Goal: Information Seeking & Learning: Compare options

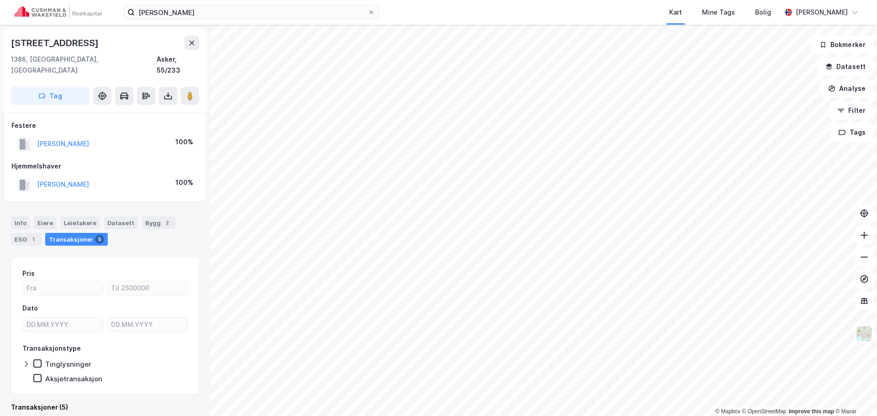
scroll to position [0, 0]
click at [0, 0] on button "[PERSON_NAME]" at bounding box center [0, 0] width 0 height 0
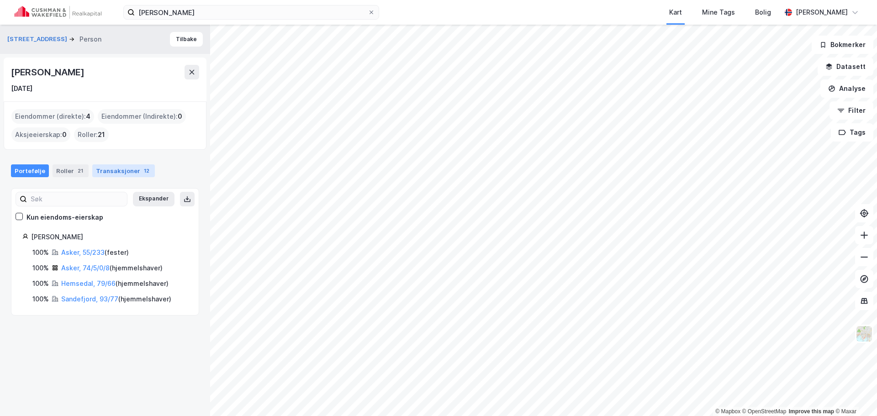
click at [98, 173] on div "Transaksjoner 12" at bounding box center [123, 170] width 63 height 13
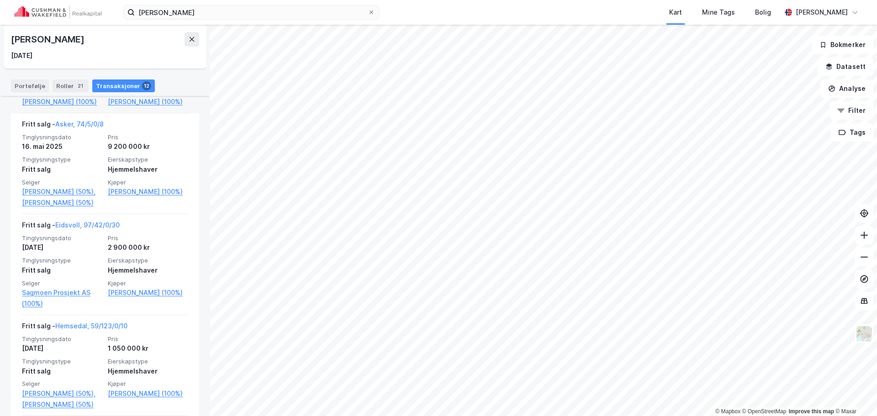
scroll to position [457, 0]
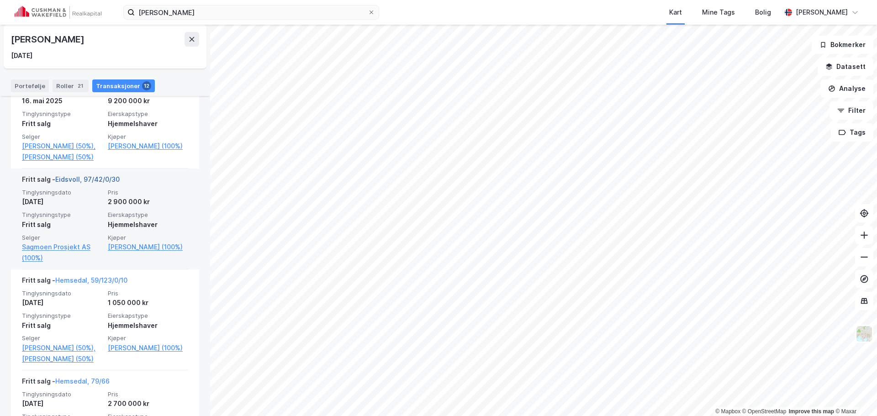
click at [98, 183] on link "Eidsvoll, 97/42/0/30" at bounding box center [87, 179] width 64 height 8
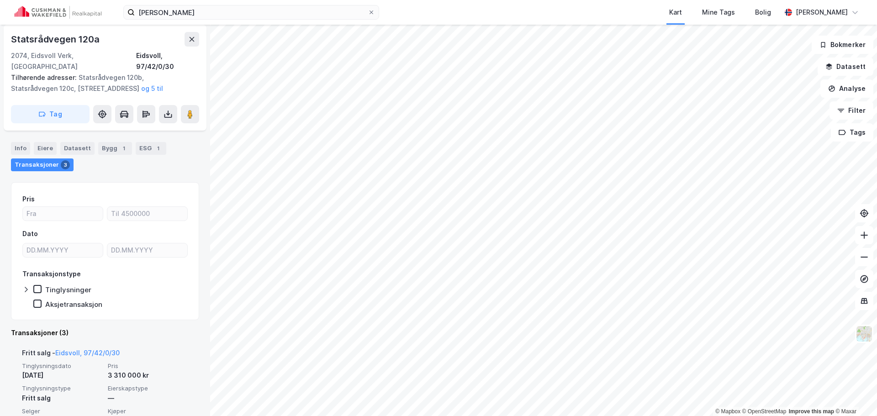
scroll to position [46, 0]
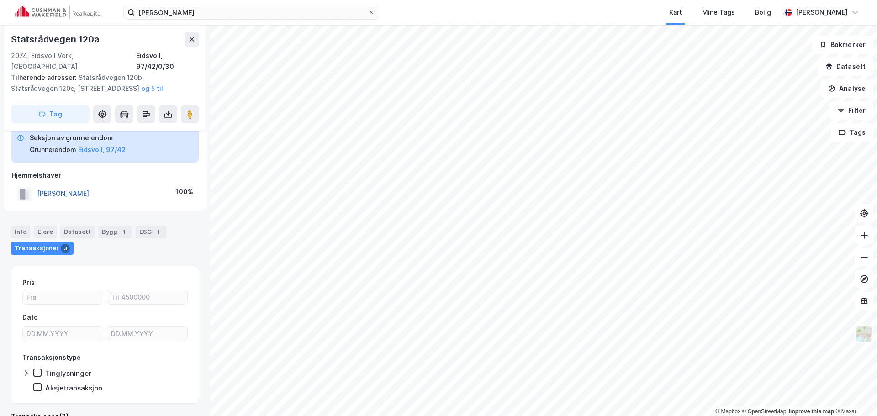
click at [0, 0] on button "[PERSON_NAME]" at bounding box center [0, 0] width 0 height 0
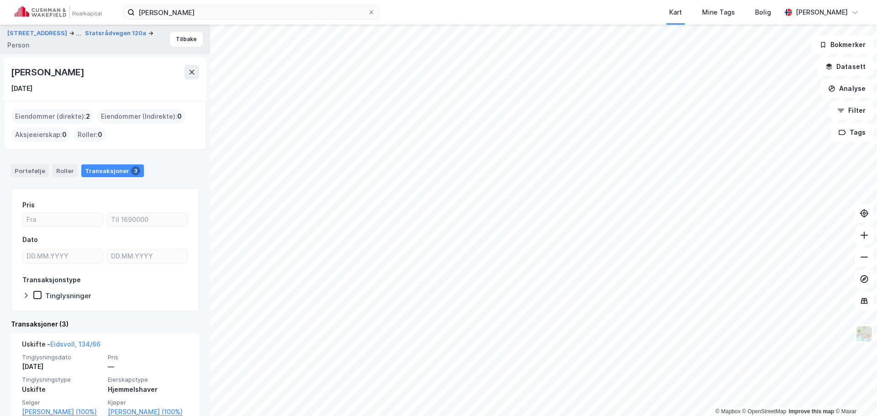
click at [168, 176] on div "Portefølje Roller Transaksjoner 3" at bounding box center [105, 170] width 188 height 13
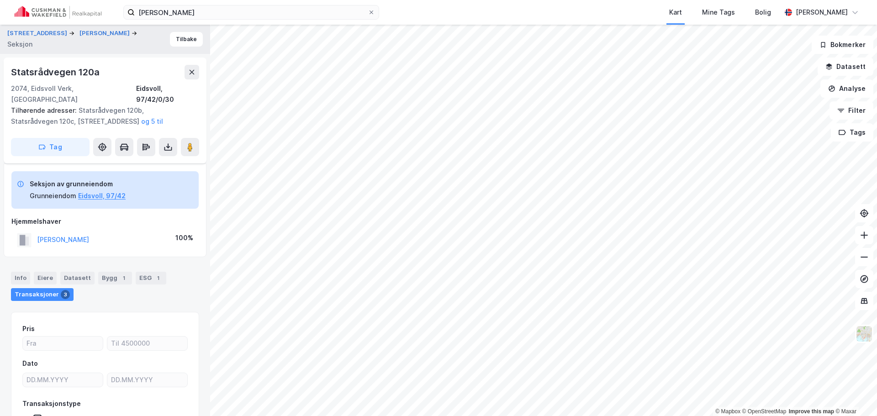
scroll to position [46, 0]
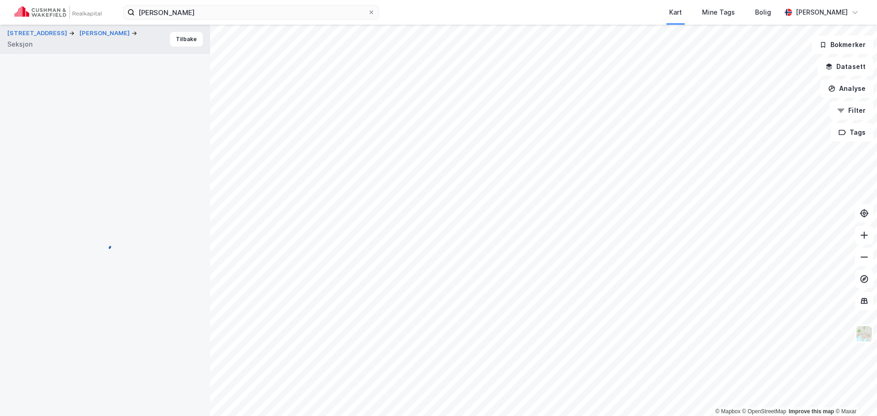
scroll to position [2, 0]
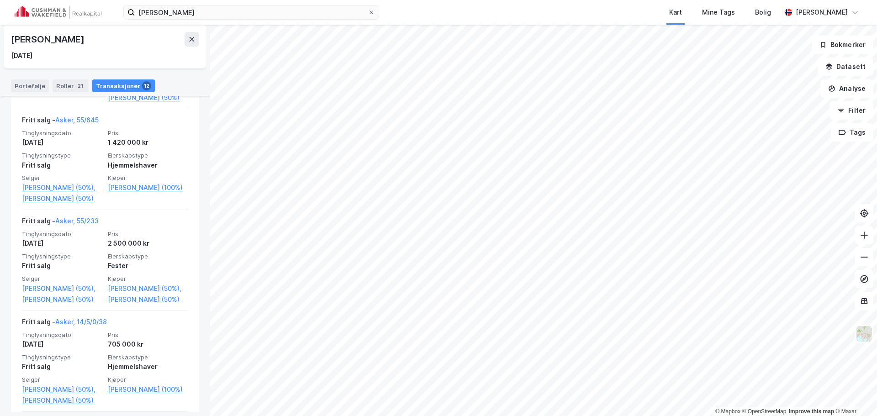
scroll to position [1020, 0]
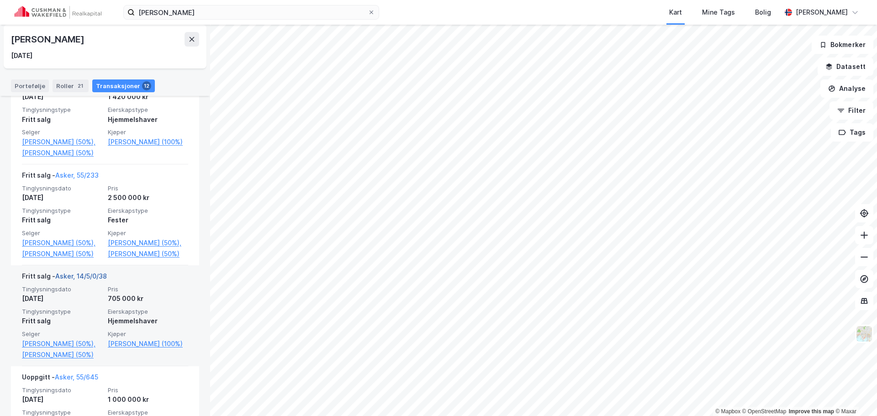
click at [96, 280] on link "Asker, 14/5/0/38" at bounding box center [81, 276] width 52 height 8
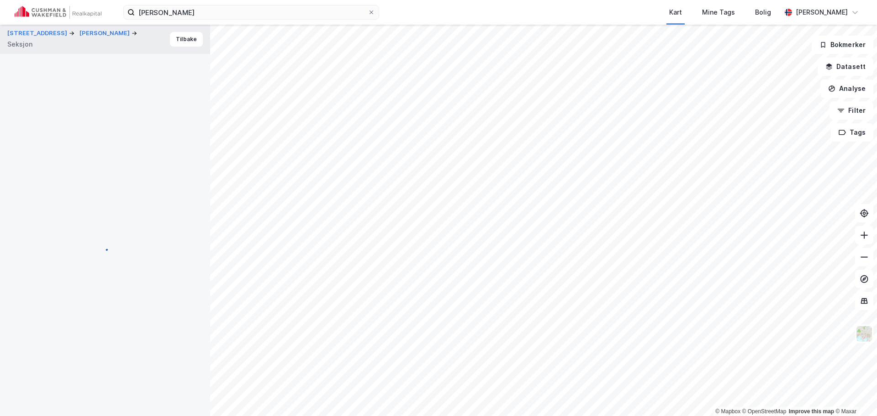
scroll to position [2, 0]
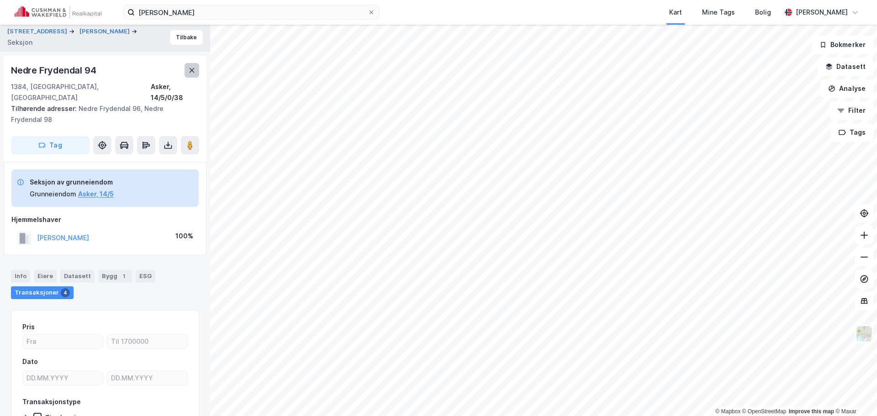
click at [196, 71] on button at bounding box center [191, 70] width 15 height 15
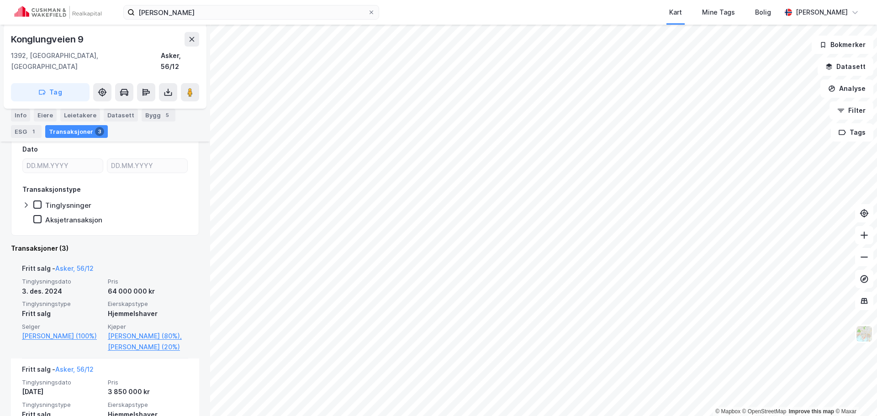
scroll to position [183, 0]
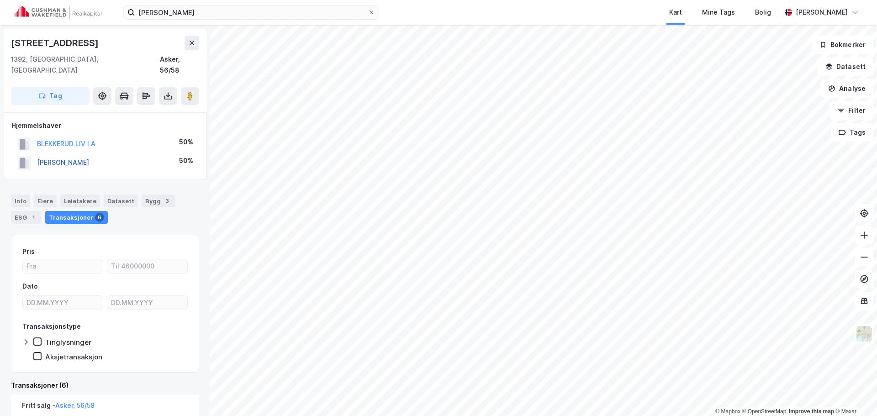
click at [0, 0] on button "[PERSON_NAME]" at bounding box center [0, 0] width 0 height 0
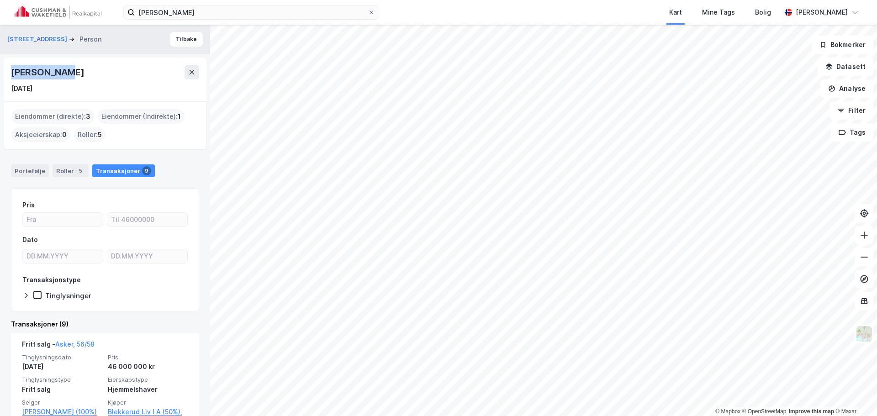
drag, startPoint x: 64, startPoint y: 72, endPoint x: 8, endPoint y: 71, distance: 56.6
click at [8, 71] on div "[PERSON_NAME] [DATE]" at bounding box center [105, 80] width 203 height 44
copy div "[PERSON_NAME]"
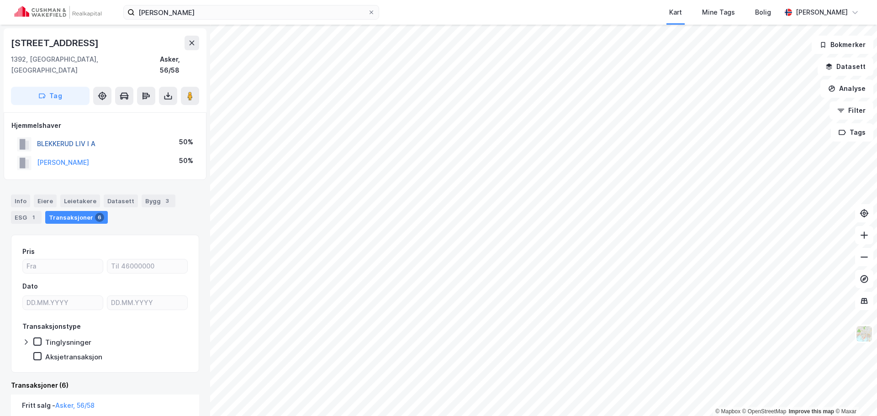
click at [0, 0] on button "BLEKKERUD LIV I A" at bounding box center [0, 0] width 0 height 0
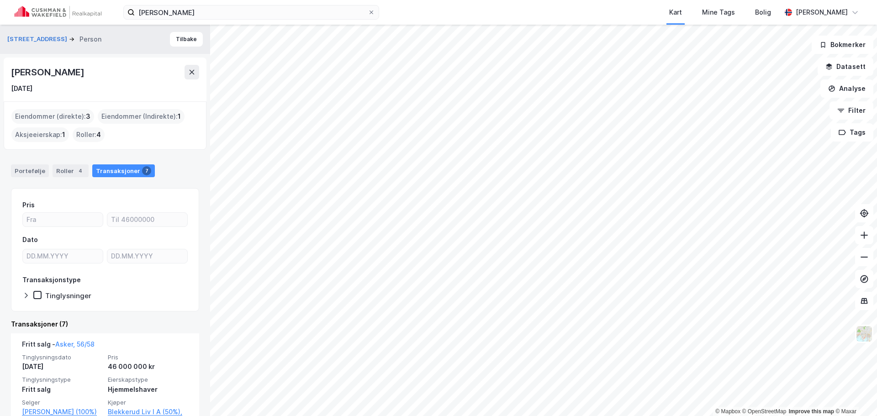
drag, startPoint x: 148, startPoint y: 70, endPoint x: 0, endPoint y: 72, distance: 148.4
click at [0, 72] on div "Konglungveien 11a Person [PERSON_NAME] [DATE] Eiendommer (direkte) : 3 Eiendomm…" at bounding box center [105, 220] width 210 height 391
copy div "[PERSON_NAME]"
click at [37, 35] on button "[STREET_ADDRESS]" at bounding box center [38, 39] width 62 height 9
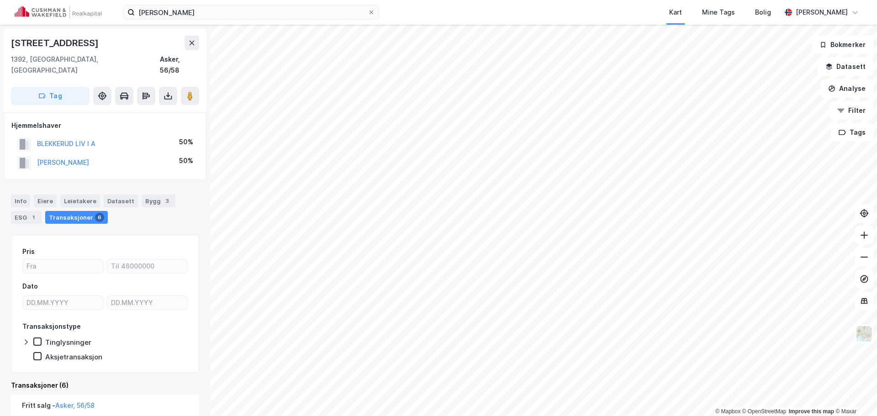
click at [67, 157] on div "[PERSON_NAME]" at bounding box center [63, 162] width 52 height 11
click at [0, 0] on button "[PERSON_NAME]" at bounding box center [0, 0] width 0 height 0
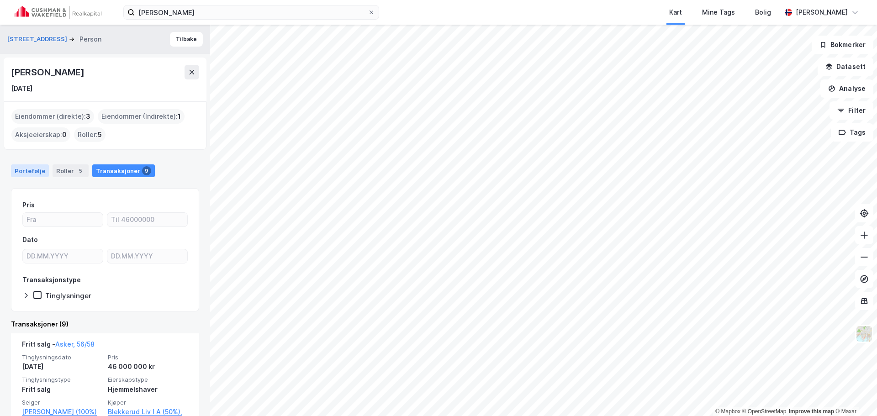
click at [37, 176] on div "Portefølje" at bounding box center [30, 170] width 38 height 13
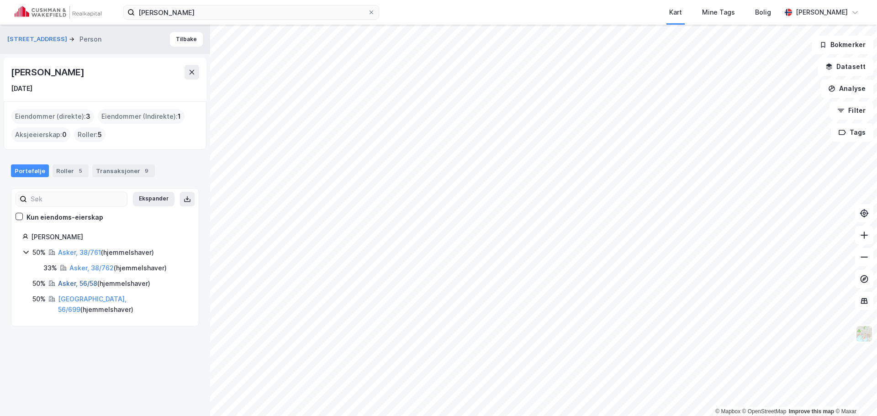
click at [81, 286] on link "Asker, 56/58" at bounding box center [77, 283] width 39 height 8
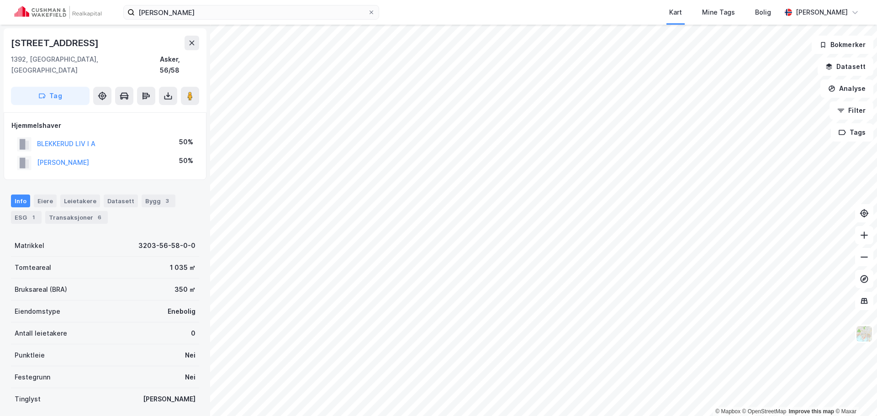
scroll to position [1, 0]
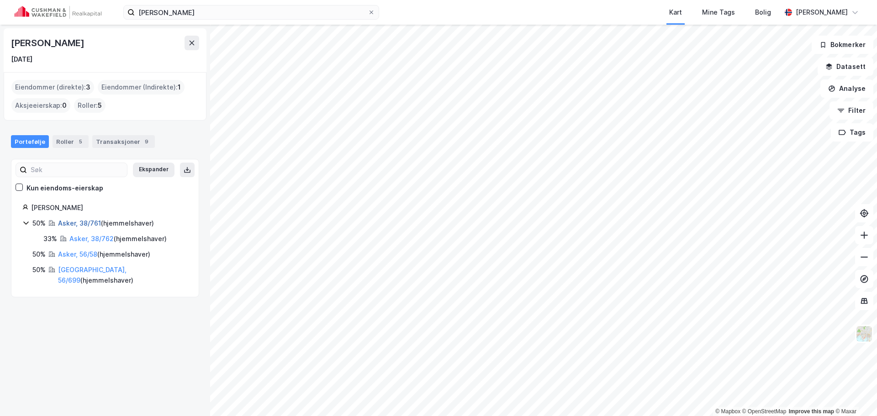
click at [77, 221] on link "Asker, 38/761" at bounding box center [79, 223] width 43 height 8
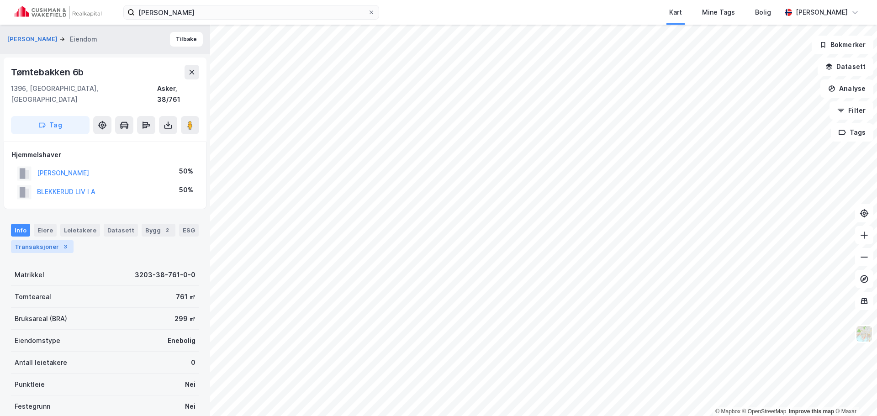
click at [51, 240] on div "Transaksjoner 3" at bounding box center [42, 246] width 63 height 13
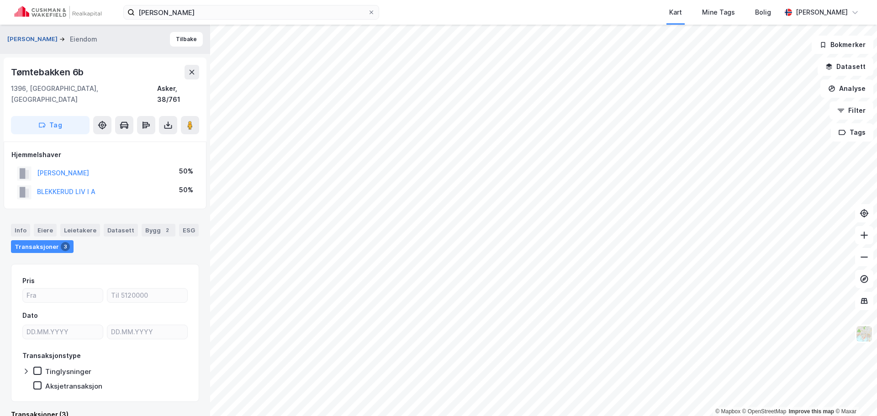
click at [34, 38] on button "[PERSON_NAME]" at bounding box center [33, 39] width 52 height 9
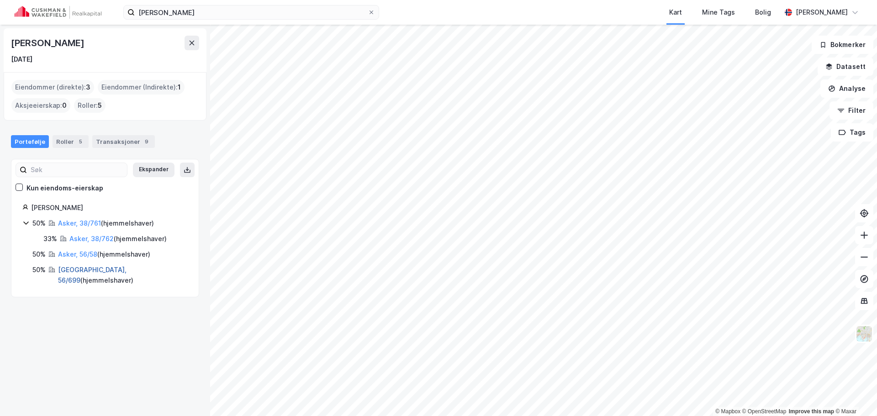
click at [74, 266] on link "[GEOGRAPHIC_DATA], 56/699" at bounding box center [92, 275] width 68 height 19
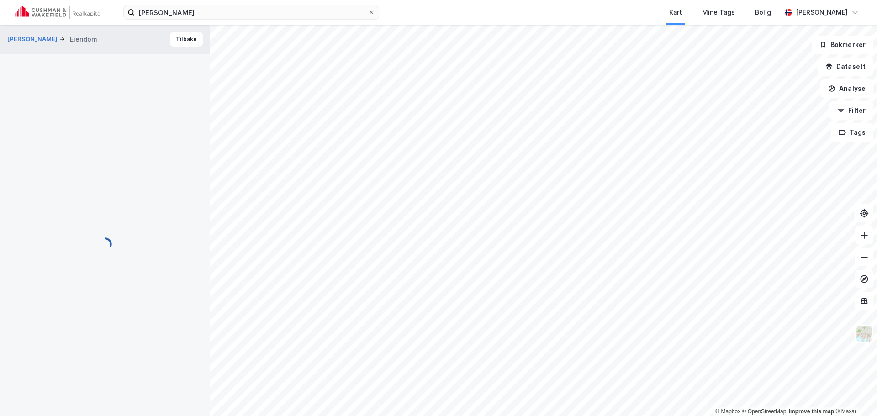
scroll to position [2, 0]
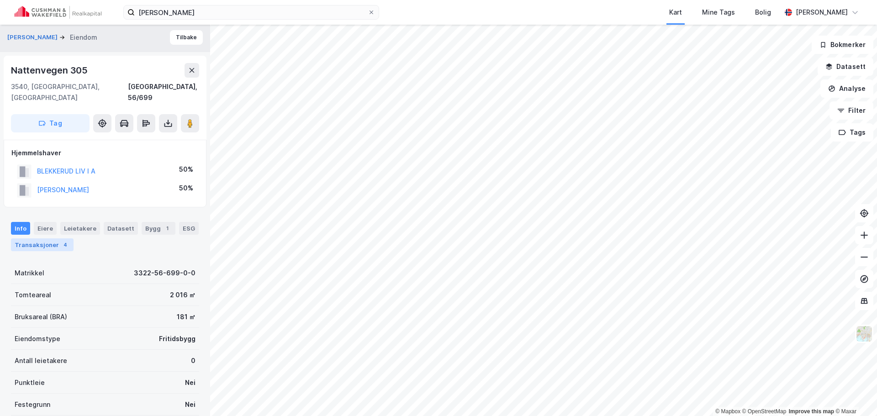
click at [65, 240] on div "4" at bounding box center [65, 244] width 9 height 9
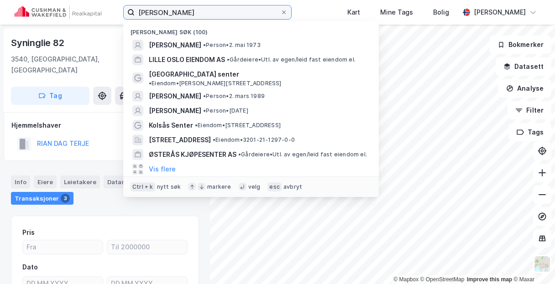
click at [206, 17] on input "[PERSON_NAME]" at bounding box center [208, 12] width 146 height 14
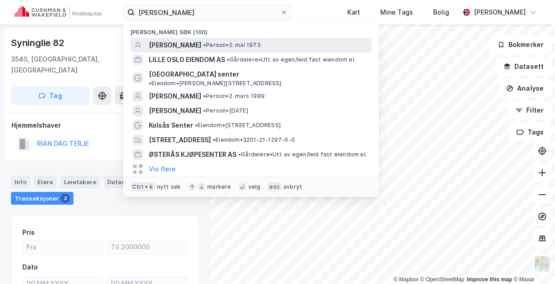
click at [201, 43] on div "[PERSON_NAME] • Person • [DATE]" at bounding box center [259, 45] width 221 height 11
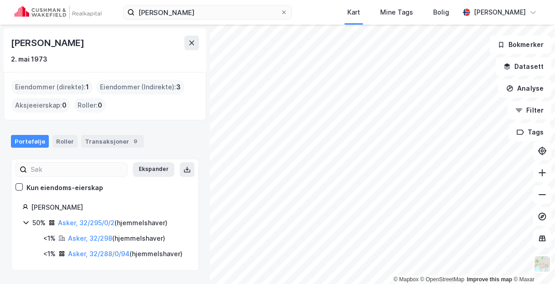
scroll to position [8, 0]
drag, startPoint x: 61, startPoint y: 132, endPoint x: 84, endPoint y: 133, distance: 22.9
click at [62, 135] on div "Roller" at bounding box center [65, 141] width 25 height 13
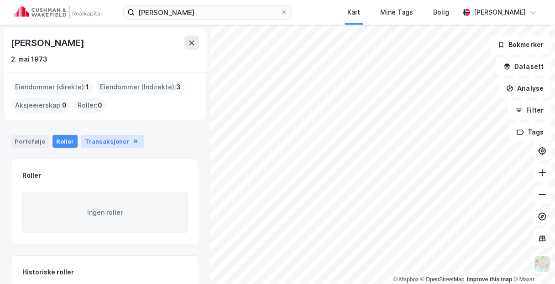
click at [103, 140] on div "Transaksjoner 9" at bounding box center [112, 141] width 63 height 13
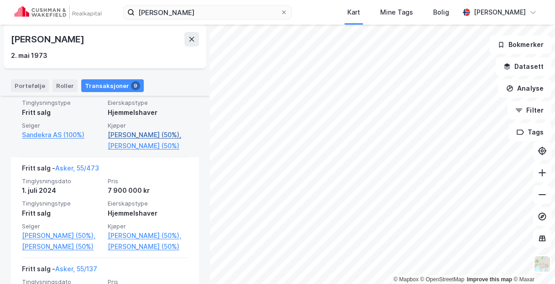
scroll to position [263, 0]
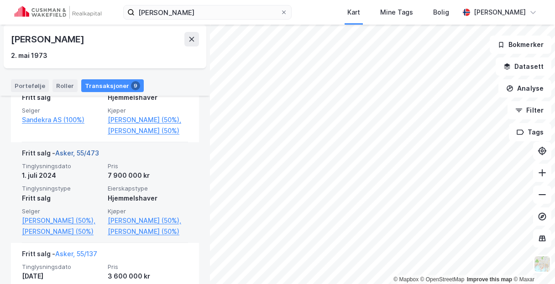
click at [84, 151] on link "Asker, 55/473" at bounding box center [77, 153] width 44 height 8
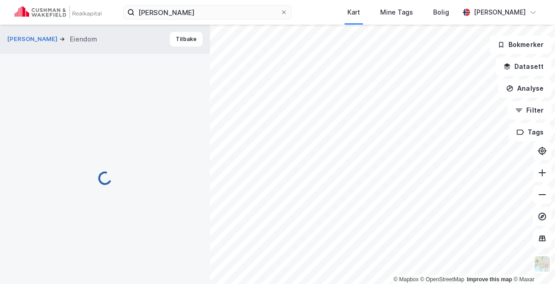
scroll to position [1, 0]
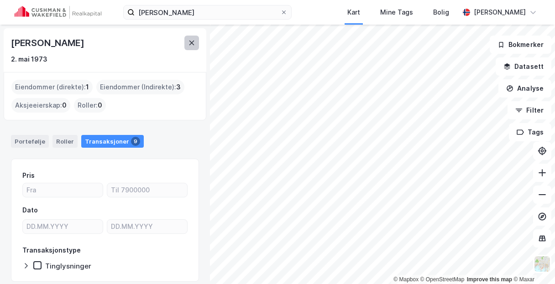
click at [191, 45] on icon at bounding box center [191, 42] width 7 height 7
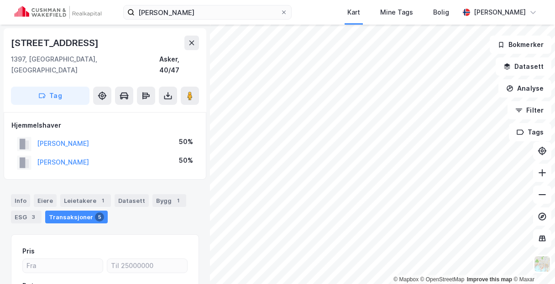
scroll to position [1, 0]
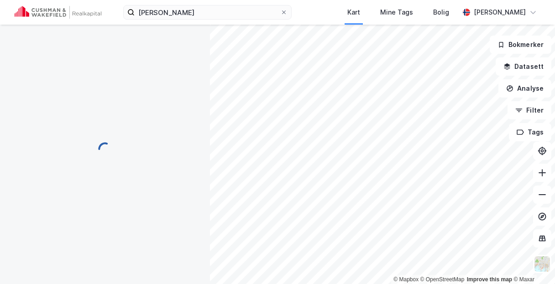
scroll to position [1, 0]
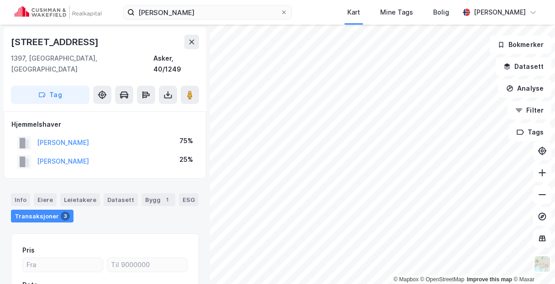
scroll to position [1, 0]
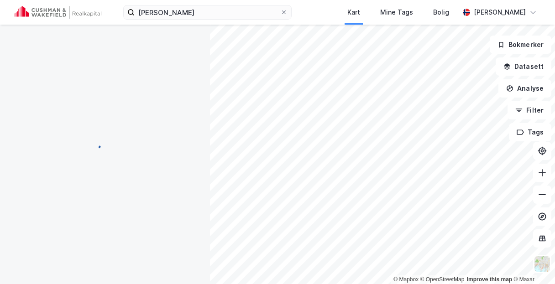
scroll to position [1, 0]
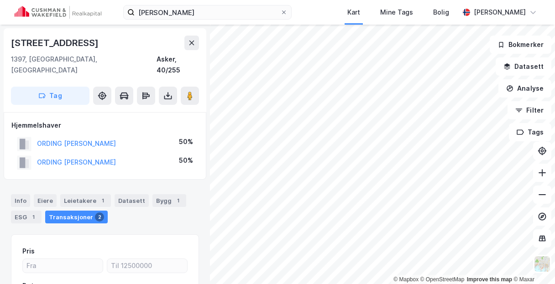
scroll to position [1, 0]
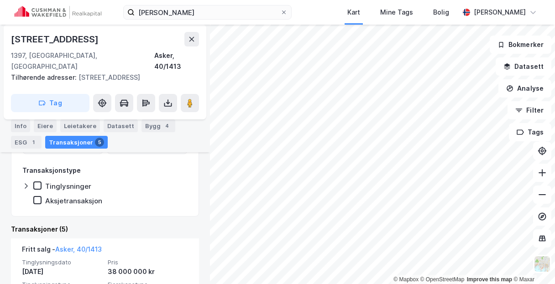
scroll to position [212, 0]
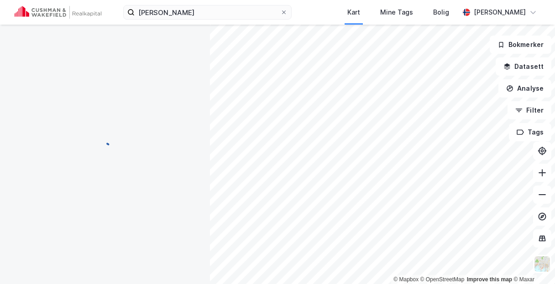
scroll to position [3, 0]
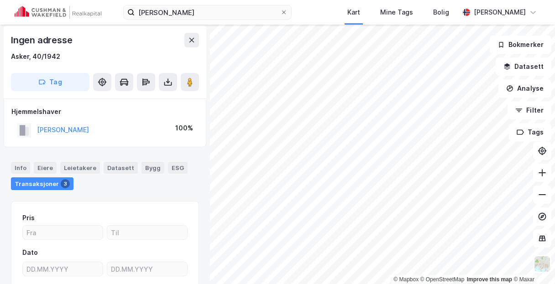
scroll to position [3, 0]
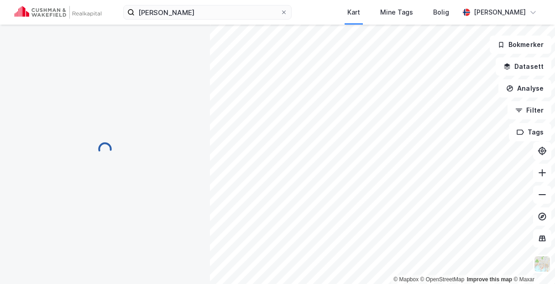
scroll to position [3, 0]
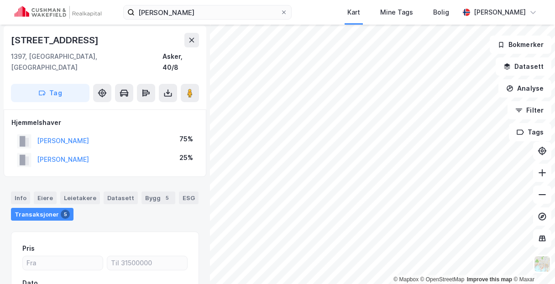
scroll to position [3, 0]
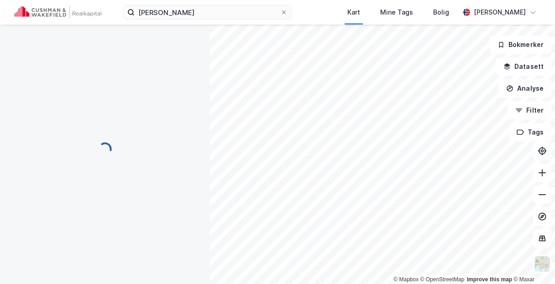
scroll to position [3, 0]
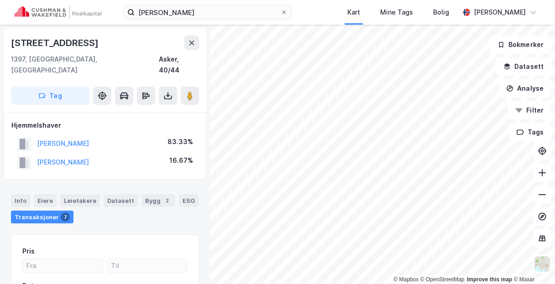
scroll to position [3, 0]
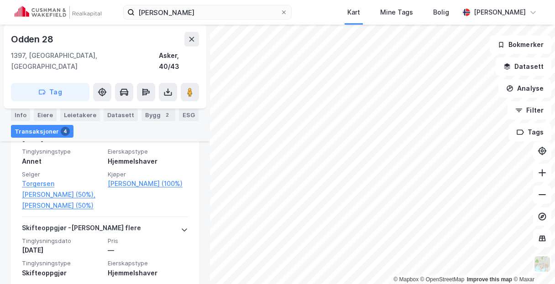
scroll to position [365, 0]
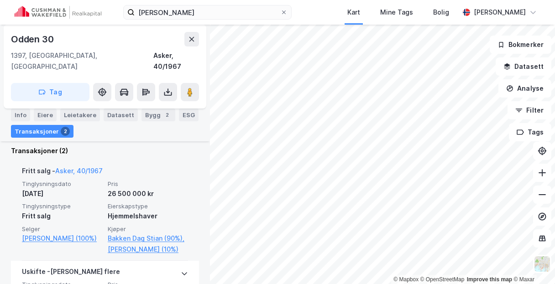
scroll to position [247, 0]
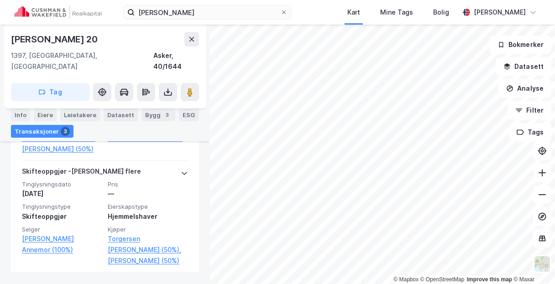
scroll to position [437, 0]
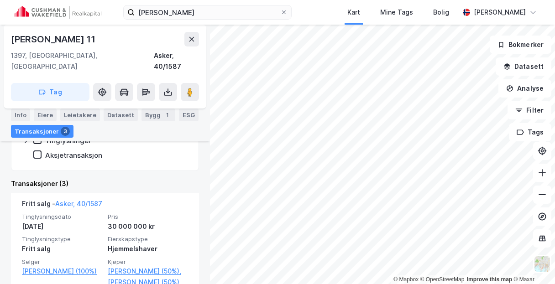
scroll to position [247, 0]
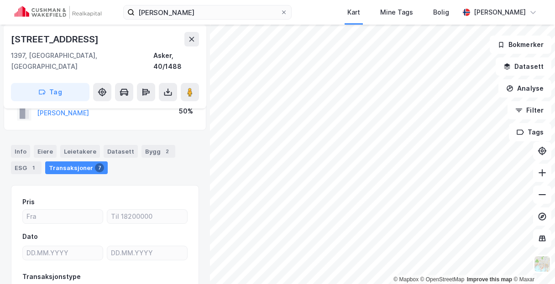
scroll to position [19, 0]
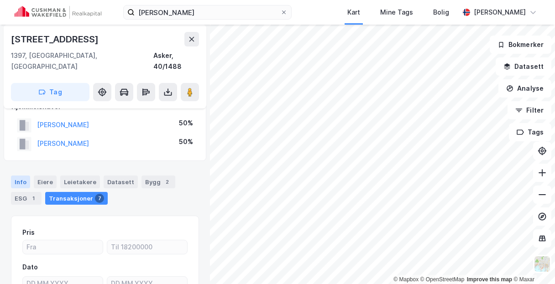
click at [21, 176] on div "Info" at bounding box center [20, 182] width 19 height 13
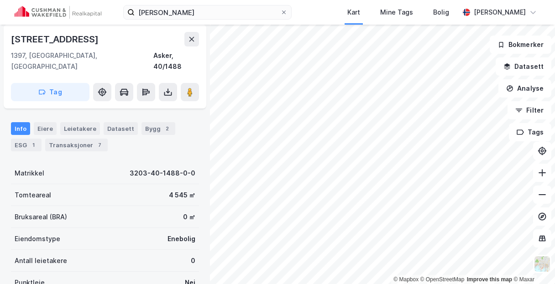
scroll to position [64, 0]
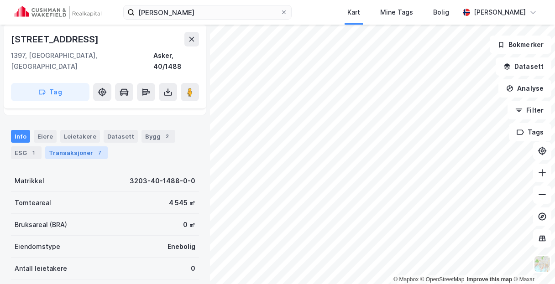
click at [88, 147] on div "Transaksjoner 7" at bounding box center [76, 153] width 63 height 13
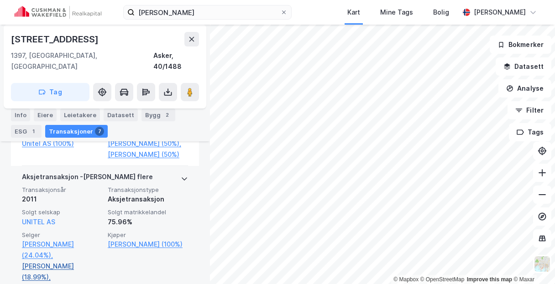
scroll to position [338, 0]
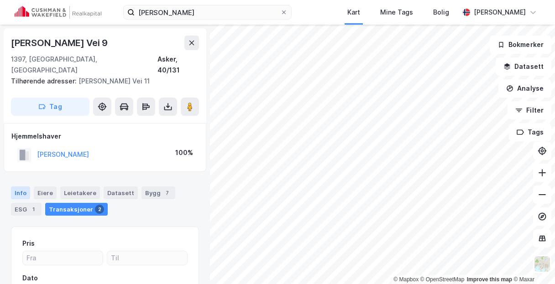
click at [19, 187] on div "Info" at bounding box center [20, 193] width 19 height 13
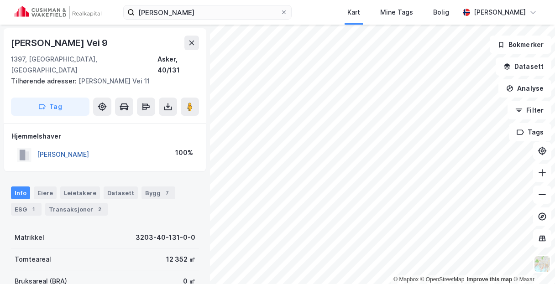
click at [0, 0] on button "[PERSON_NAME]" at bounding box center [0, 0] width 0 height 0
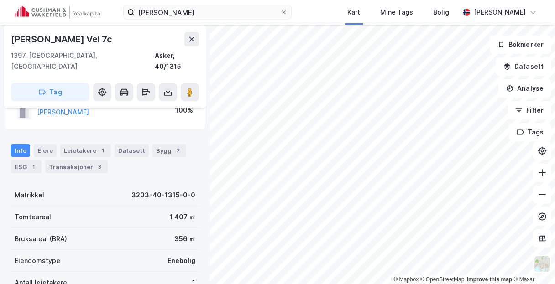
scroll to position [46, 0]
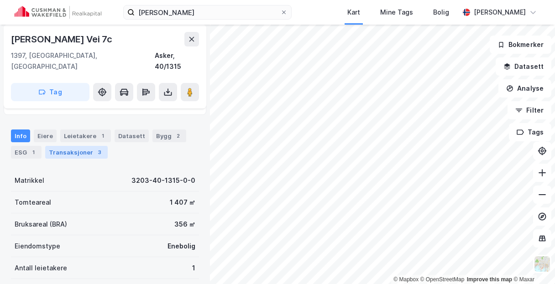
click at [84, 146] on div "Transaksjoner 3" at bounding box center [76, 152] width 63 height 13
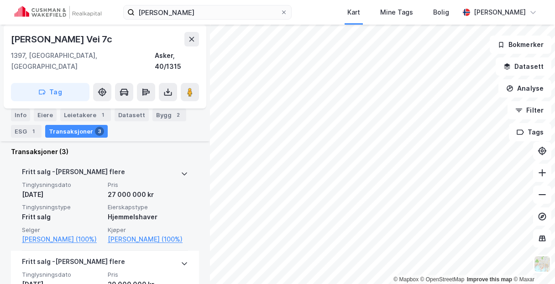
scroll to position [228, 0]
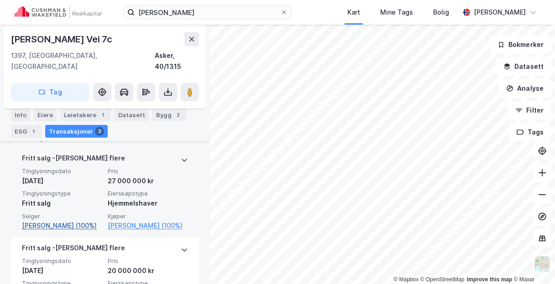
click at [59, 221] on link "[PERSON_NAME] (100%)" at bounding box center [62, 226] width 80 height 11
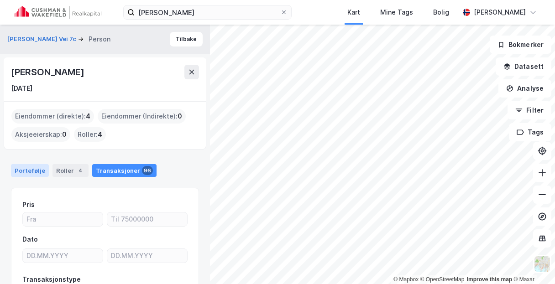
click at [35, 170] on div "Portefølje" at bounding box center [30, 170] width 38 height 13
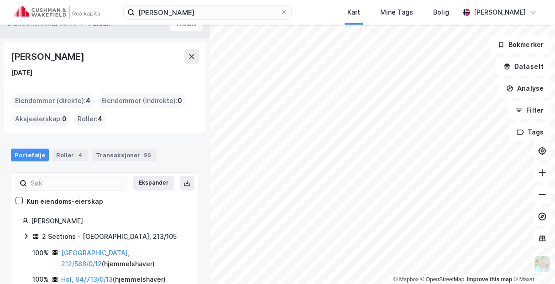
scroll to position [28, 0]
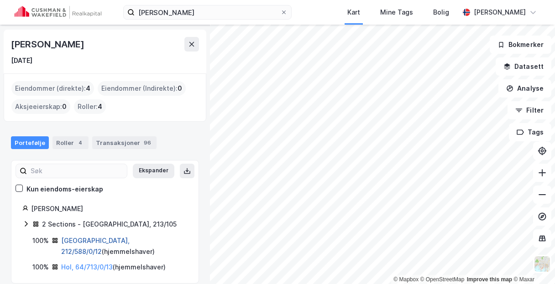
click at [84, 240] on link "[GEOGRAPHIC_DATA], 212/588/0/12" at bounding box center [95, 246] width 68 height 19
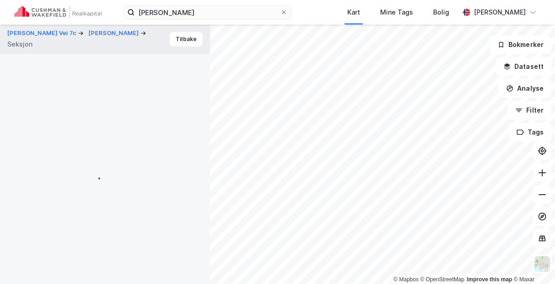
scroll to position [174, 0]
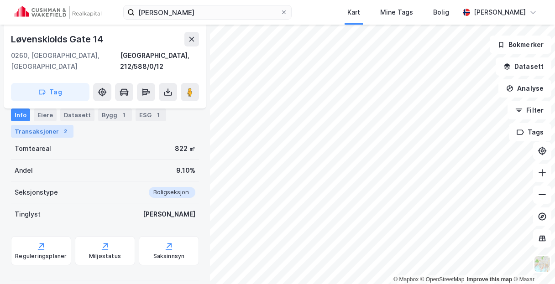
click at [53, 136] on div "Transaksjoner 2" at bounding box center [42, 131] width 63 height 13
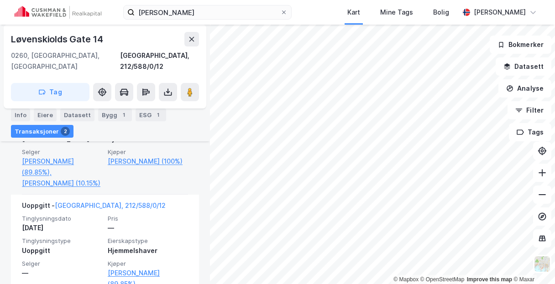
scroll to position [389, 0]
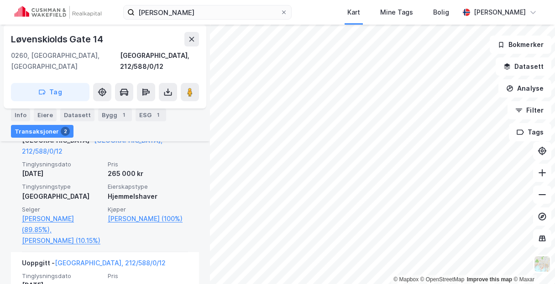
scroll to position [297, 0]
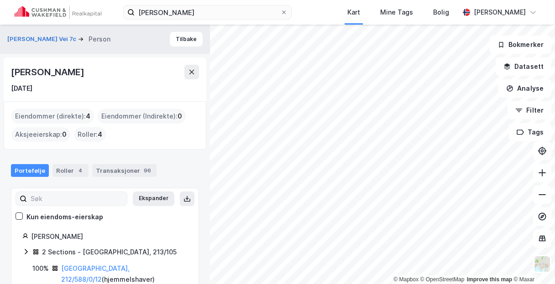
scroll to position [28, 0]
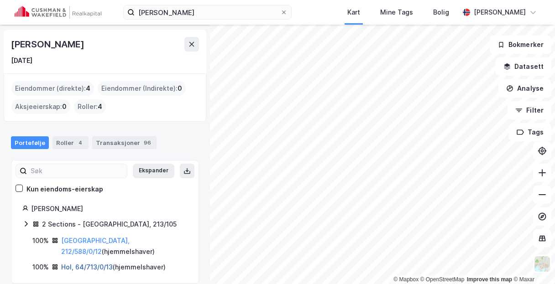
click at [91, 263] on link "Hol, 64/713/0/13" at bounding box center [87, 267] width 52 height 8
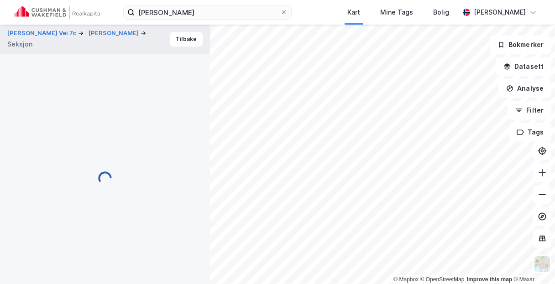
scroll to position [174, 0]
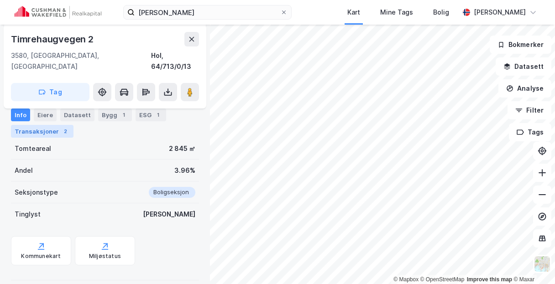
click at [54, 137] on div "Transaksjoner 2" at bounding box center [42, 131] width 63 height 13
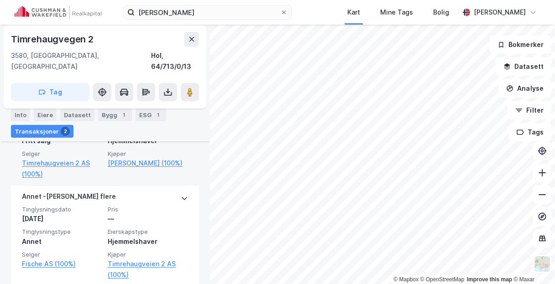
scroll to position [367, 0]
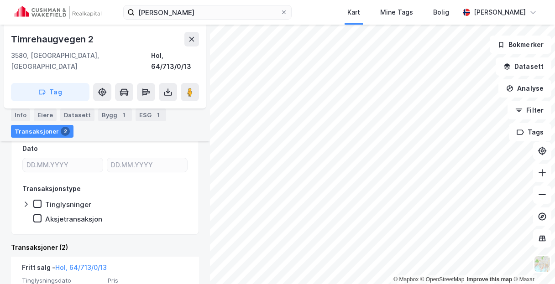
scroll to position [184, 0]
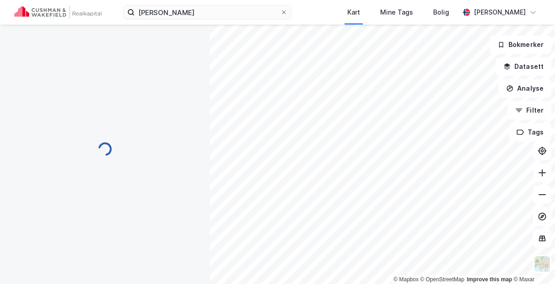
scroll to position [91, 0]
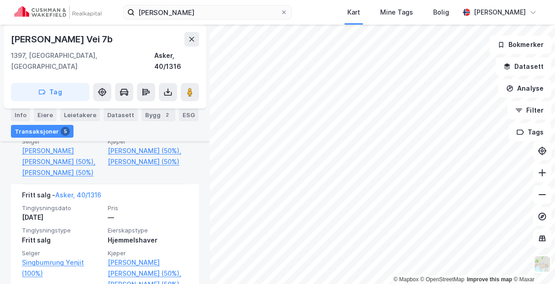
scroll to position [338, 0]
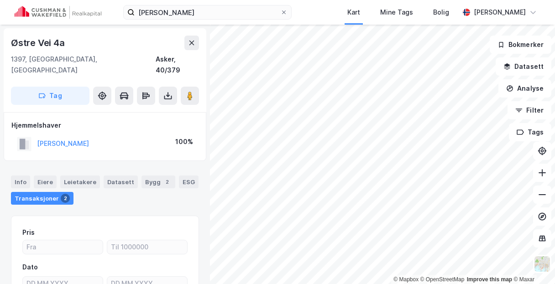
scroll to position [0, 0]
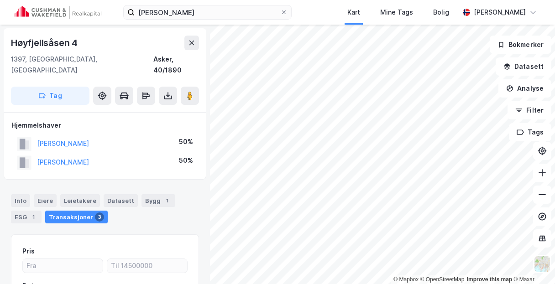
scroll to position [1, 0]
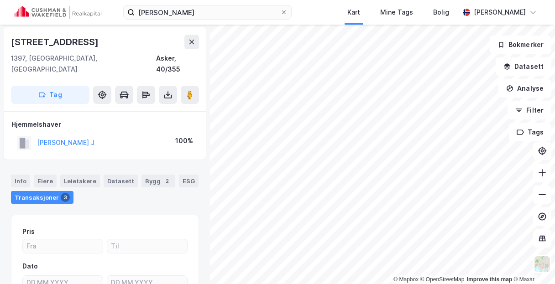
scroll to position [1, 0]
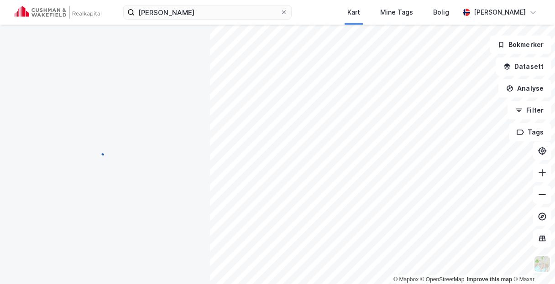
scroll to position [1, 0]
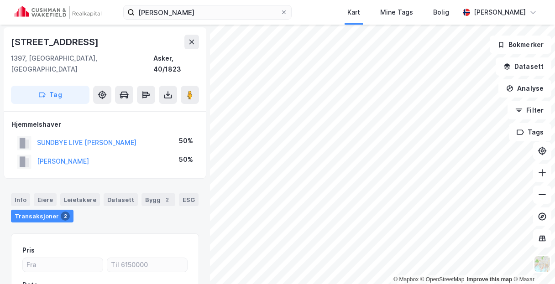
scroll to position [1, 0]
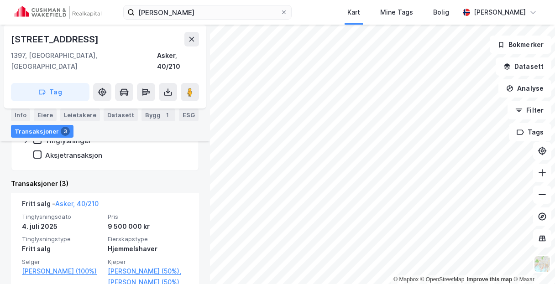
scroll to position [247, 0]
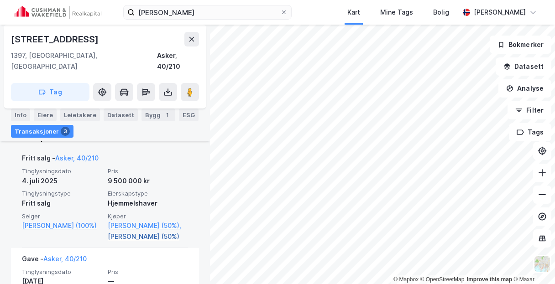
click at [138, 236] on link "[PERSON_NAME] (50%)" at bounding box center [148, 236] width 80 height 11
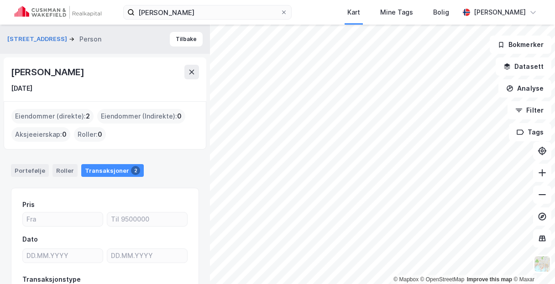
drag, startPoint x: 109, startPoint y: 76, endPoint x: 4, endPoint y: 79, distance: 104.6
click at [4, 79] on div "[PERSON_NAME] [DATE]" at bounding box center [105, 80] width 203 height 44
copy div "[PERSON_NAME]"
click at [133, 76] on div "[PERSON_NAME]" at bounding box center [105, 72] width 188 height 15
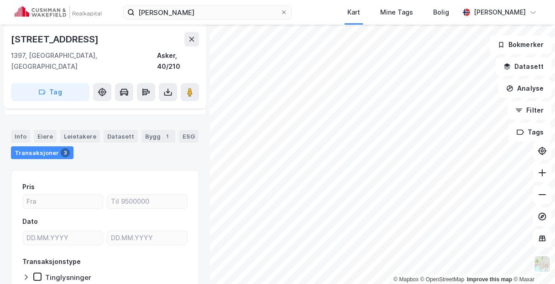
scroll to position [19, 0]
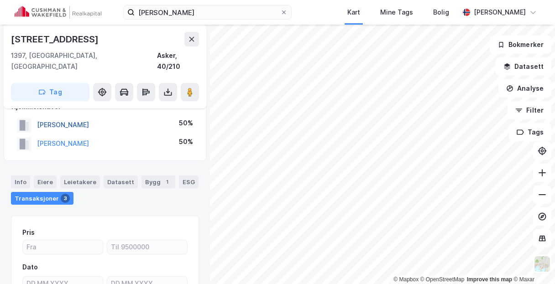
click at [0, 0] on button "[PERSON_NAME]" at bounding box center [0, 0] width 0 height 0
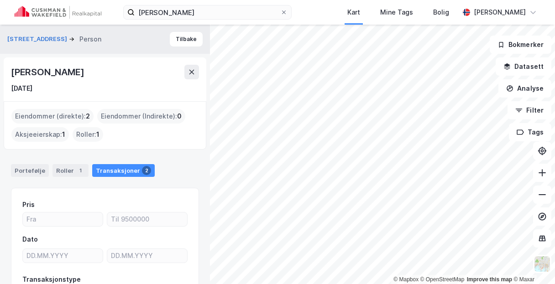
drag, startPoint x: 119, startPoint y: 71, endPoint x: -5, endPoint y: 74, distance: 124.2
click at [0, 74] on html "[PERSON_NAME] Kart Mine Tags [PERSON_NAME] © Mapbox © OpenStreetMap Improve thi…" at bounding box center [277, 142] width 555 height 284
click at [76, 71] on div "[PERSON_NAME]" at bounding box center [48, 72] width 75 height 15
